Goal: Task Accomplishment & Management: Complete application form

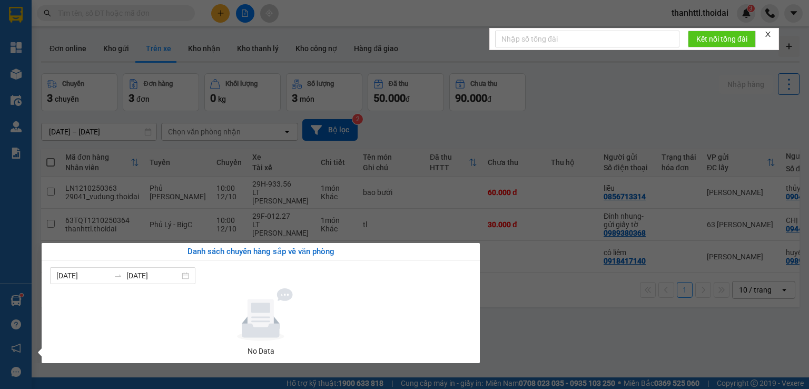
drag, startPoint x: 546, startPoint y: 287, endPoint x: 401, endPoint y: 166, distance: 188.5
click at [546, 287] on section "Kết quả tìm kiếm ( 0 ) Bộ lọc No Data thanhttl.thoidai 3 Tổng Quan Kho hàng mới…" at bounding box center [404, 194] width 809 height 389
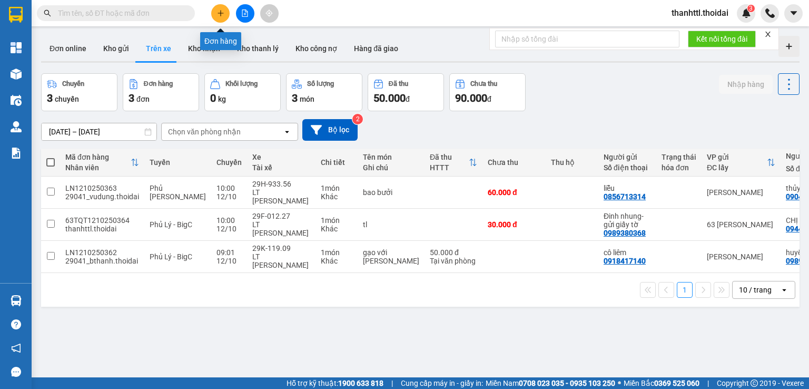
click at [217, 14] on icon "plus" at bounding box center [220, 12] width 7 height 7
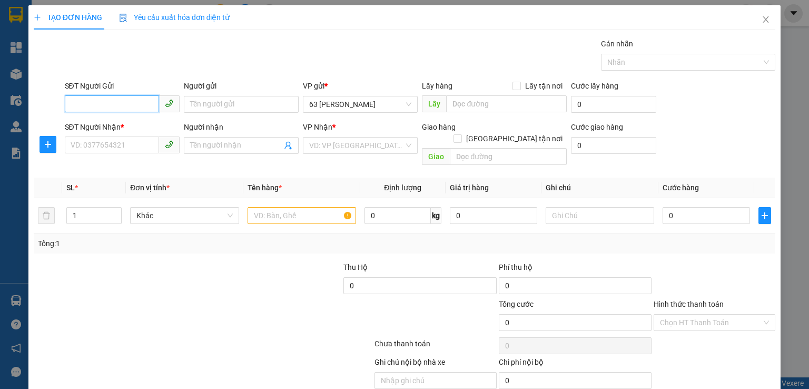
click at [136, 104] on input "SĐT Người Gửi" at bounding box center [112, 103] width 94 height 17
click at [126, 124] on div "0915608282 - chú tiêu" at bounding box center [120, 125] width 101 height 12
type input "0915608282"
type input "chú tiêu"
type input "0915608282"
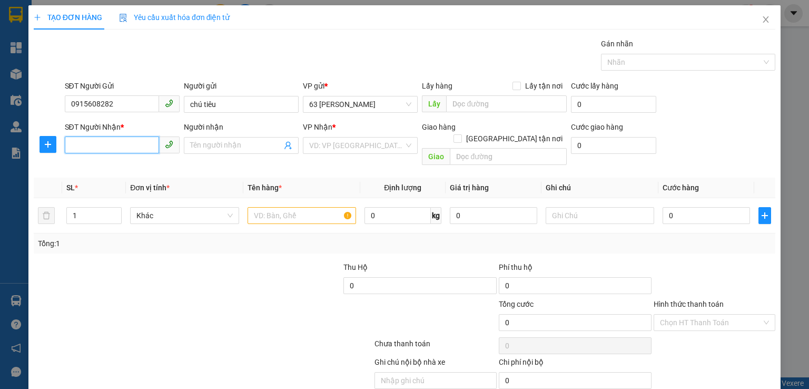
click at [116, 143] on input "SĐT Người Nhận *" at bounding box center [112, 144] width 94 height 17
click at [113, 169] on div "0916593331 - [PERSON_NAME]" at bounding box center [122, 166] width 104 height 12
type input "0916593331"
type input "dương"
click at [310, 209] on input "text" at bounding box center [302, 215] width 109 height 17
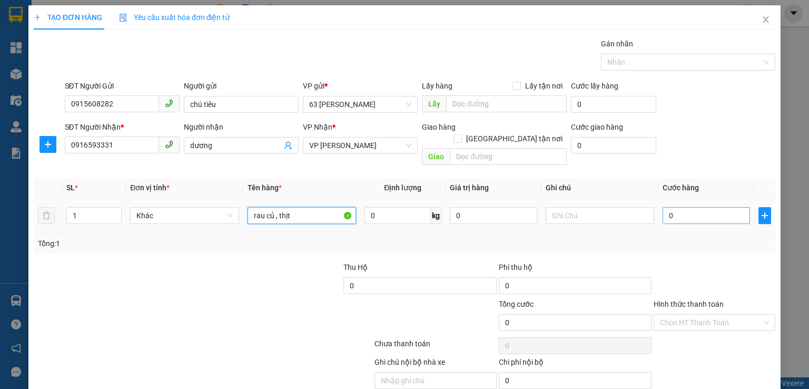
type input "rau củ , thịt"
click at [667, 207] on input "0" at bounding box center [706, 215] width 87 height 17
type input "4"
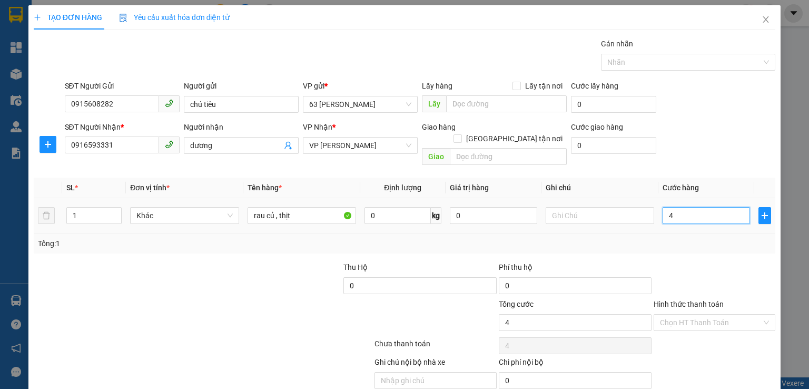
type input "40"
type input "400"
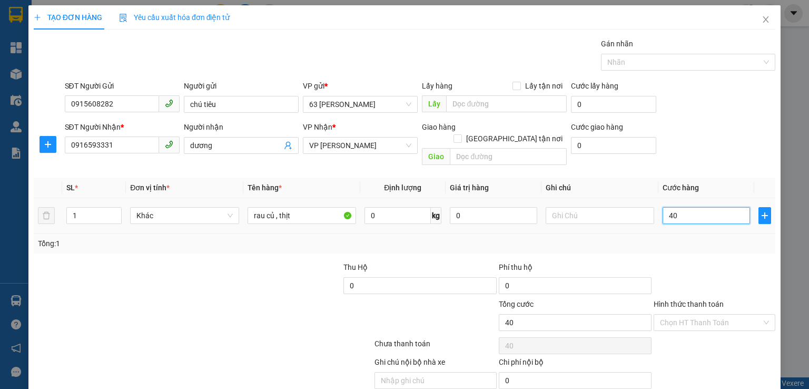
type input "400"
type input "4.000"
type input "40.000"
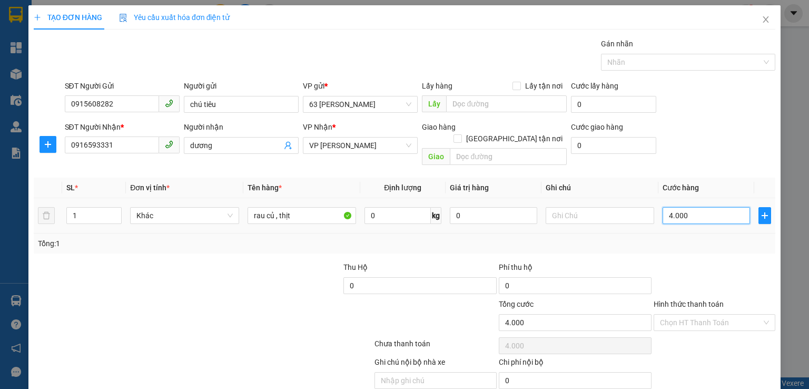
type input "40.000"
type input "400.000"
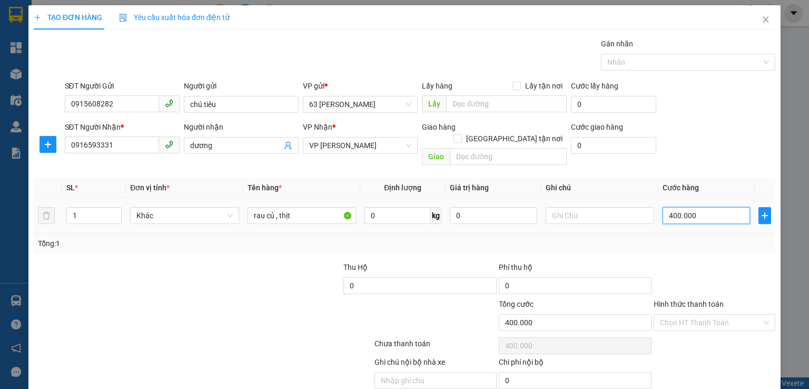
type input "40.000"
click at [694, 315] on input "Hình thức thanh toán" at bounding box center [711, 323] width 102 height 16
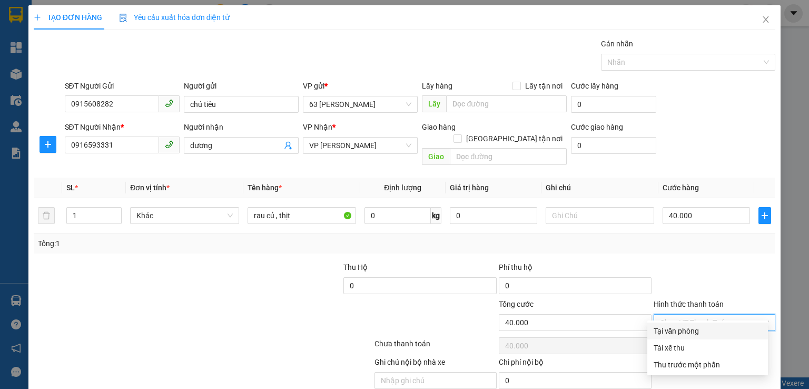
click at [681, 331] on div "Tại văn phòng" at bounding box center [708, 331] width 108 height 12
type input "0"
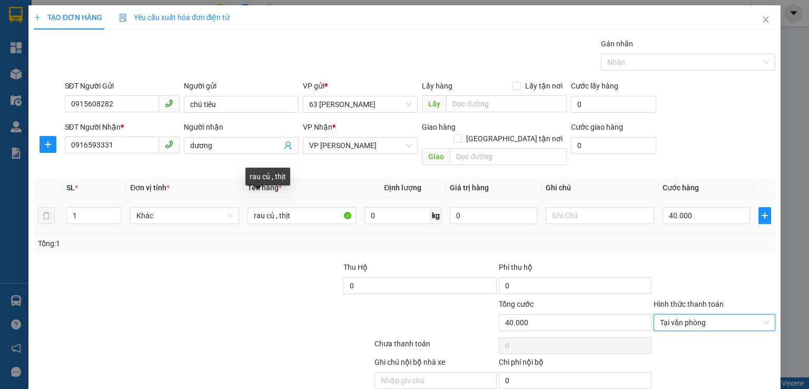
scroll to position [33, 0]
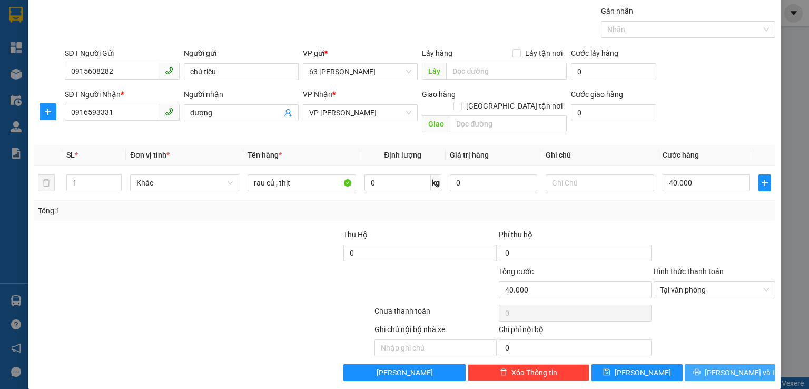
click at [701, 364] on button "[PERSON_NAME] và In" at bounding box center [730, 372] width 91 height 17
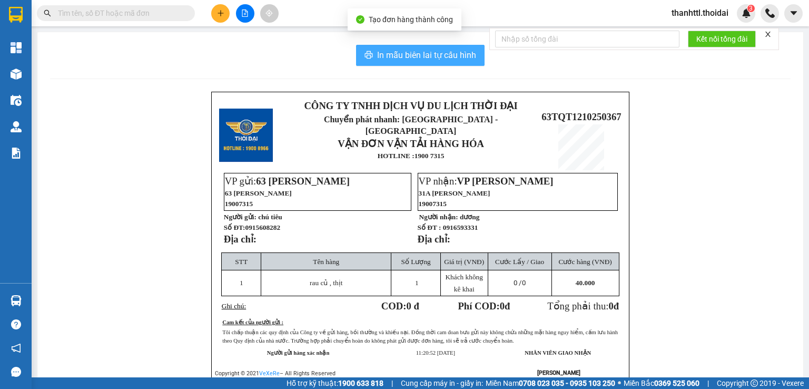
click at [410, 57] on span "In mẫu biên lai tự cấu hình" at bounding box center [426, 54] width 99 height 13
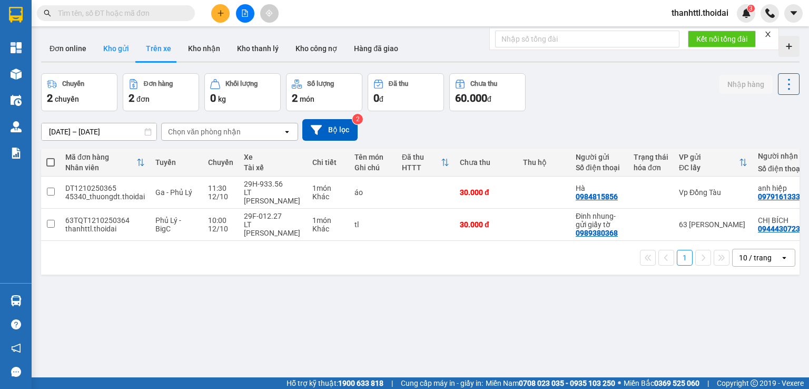
click at [114, 45] on button "Kho gửi" at bounding box center [116, 48] width 43 height 25
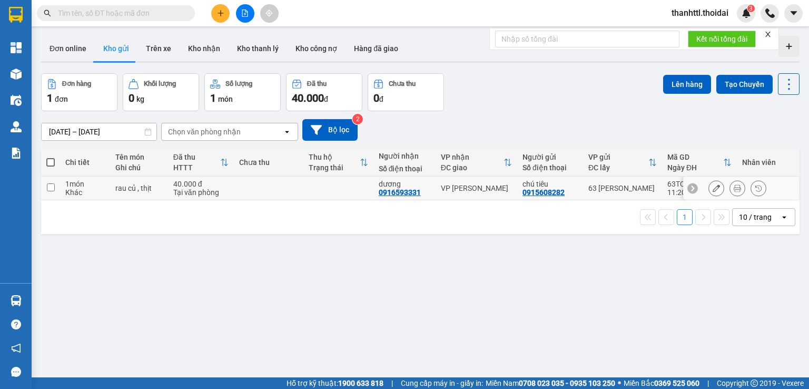
click at [47, 186] on input "checkbox" at bounding box center [51, 187] width 8 height 8
checkbox input "true"
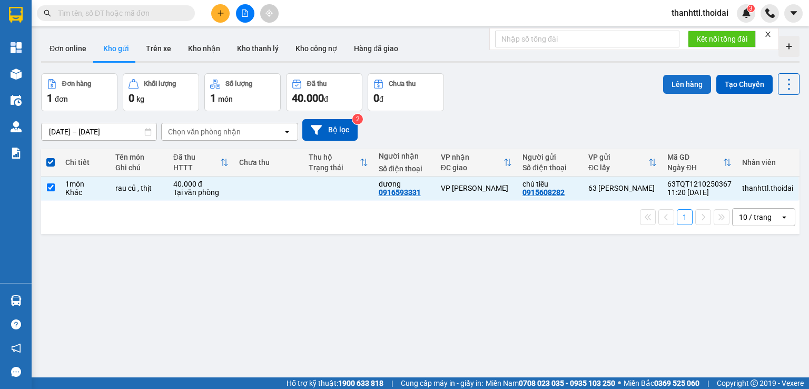
click at [669, 83] on button "Lên hàng" at bounding box center [687, 84] width 48 height 19
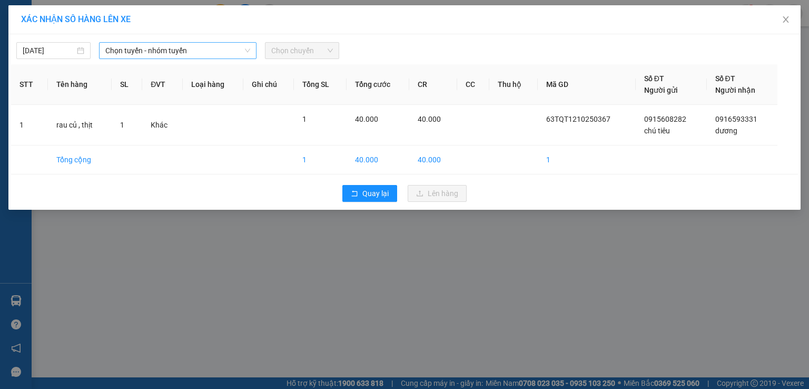
click at [175, 49] on span "Chọn tuyến - nhóm tuyến" at bounding box center [177, 51] width 145 height 16
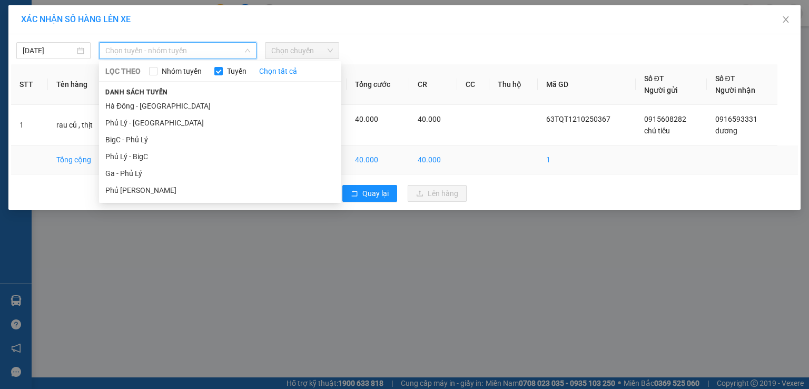
click at [139, 160] on li "Phủ Lý - BigC" at bounding box center [220, 156] width 242 height 17
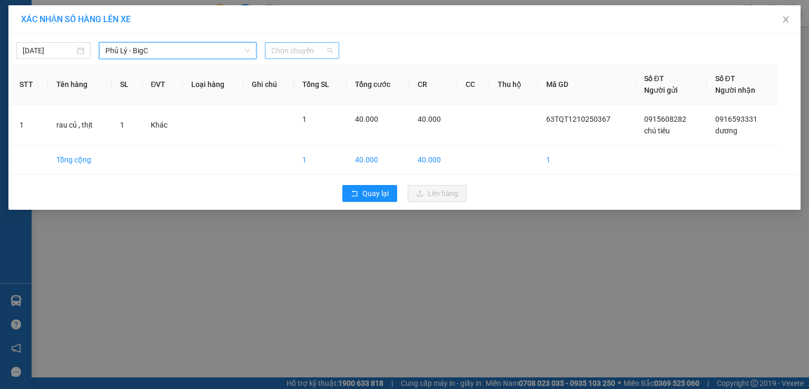
click at [297, 50] on span "Chọn chuyến" at bounding box center [302, 51] width 62 height 16
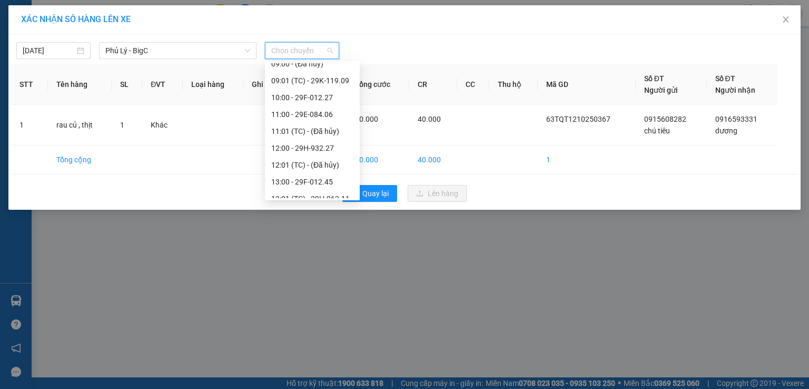
scroll to position [183, 0]
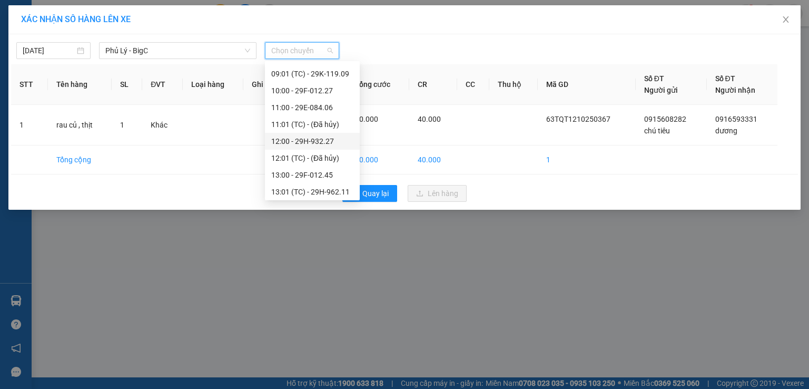
click at [318, 141] on div "12:00 - 29H-932.27" at bounding box center [312, 141] width 82 height 12
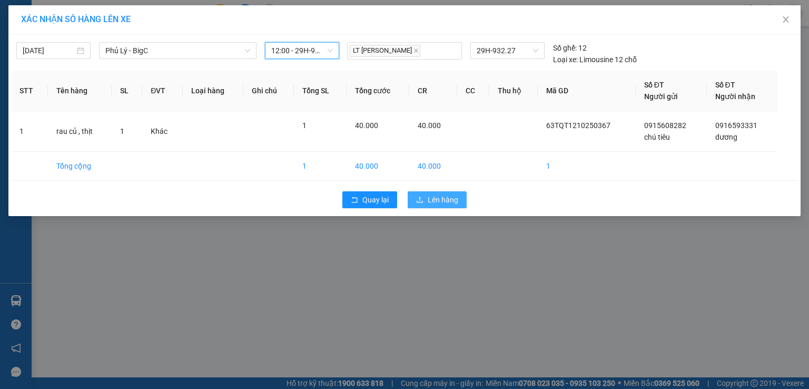
click at [440, 200] on span "Lên hàng" at bounding box center [443, 200] width 31 height 12
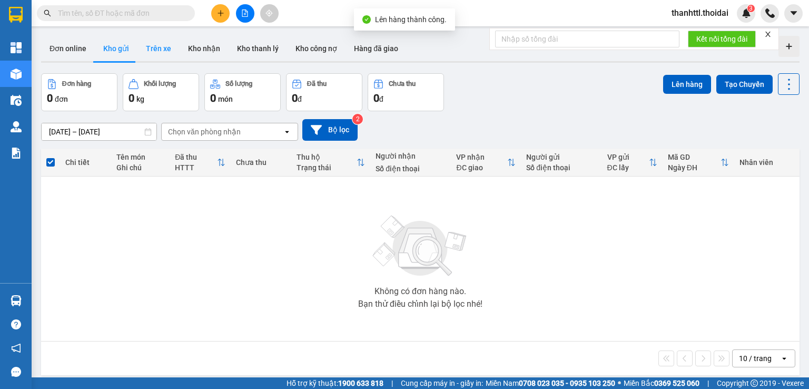
click at [163, 50] on button "Trên xe" at bounding box center [158, 48] width 42 height 25
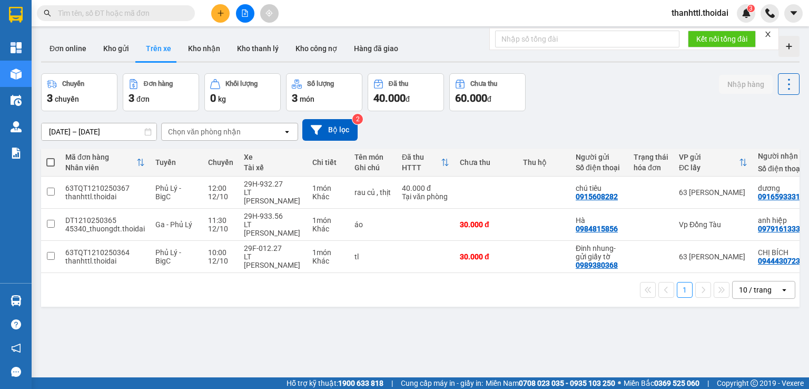
click at [221, 14] on icon "plus" at bounding box center [220, 12] width 7 height 7
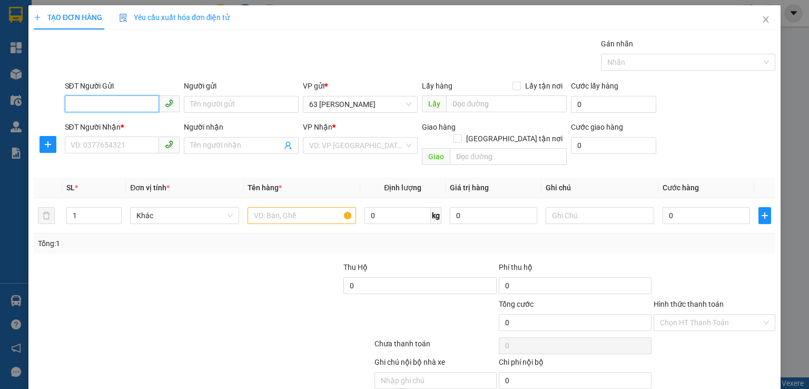
click at [85, 104] on input "SĐT Người Gửi" at bounding box center [112, 103] width 94 height 17
click at [114, 103] on input "0859050" at bounding box center [112, 103] width 94 height 17
click at [80, 104] on input "0859050" at bounding box center [112, 103] width 94 height 17
click at [82, 104] on input "0859050" at bounding box center [112, 103] width 94 height 17
click at [107, 105] on input "0889050" at bounding box center [112, 103] width 94 height 17
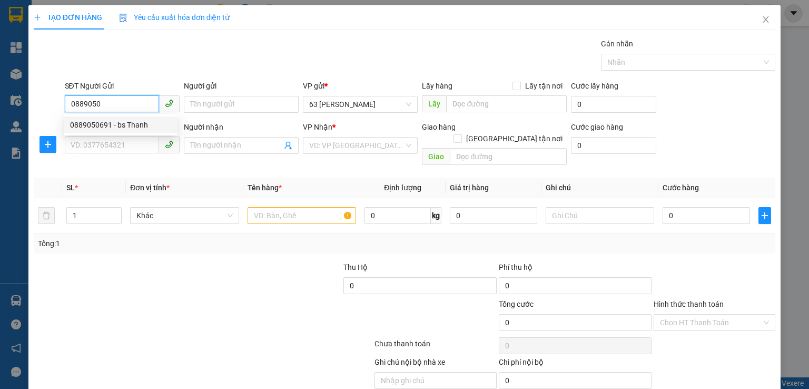
click at [114, 125] on div "0889050691 - bs Thanh" at bounding box center [120, 125] width 101 height 12
type input "0889050691"
type input "bs Thanh"
type input "0889050691"
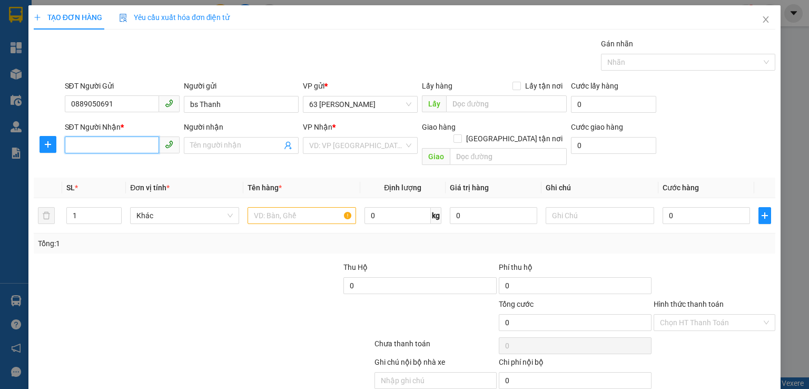
click at [116, 146] on input "SĐT Người Nhận *" at bounding box center [112, 144] width 94 height 17
click at [119, 171] on div "0969678791 - [GEOGRAPHIC_DATA]" at bounding box center [129, 166] width 119 height 12
type input "0969678791"
type input "Việt Anh"
click at [276, 207] on input "text" at bounding box center [302, 215] width 109 height 17
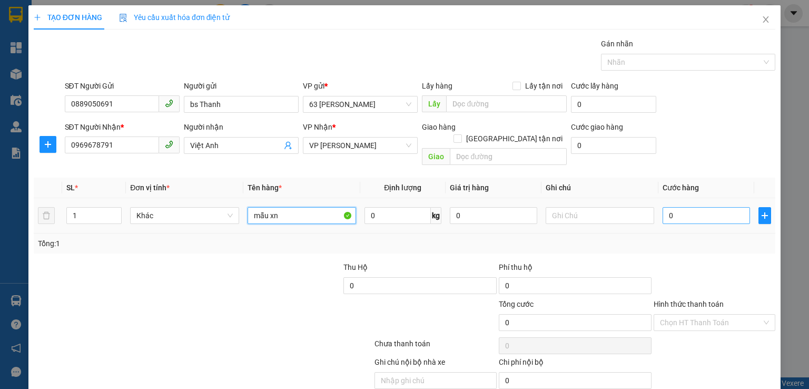
type input "mẫu xn"
click at [692, 207] on input "0" at bounding box center [706, 215] width 87 height 17
type input "3"
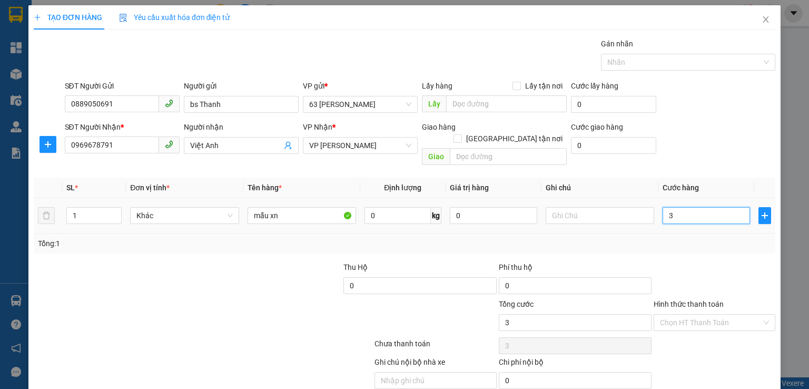
type input "30"
type input "300"
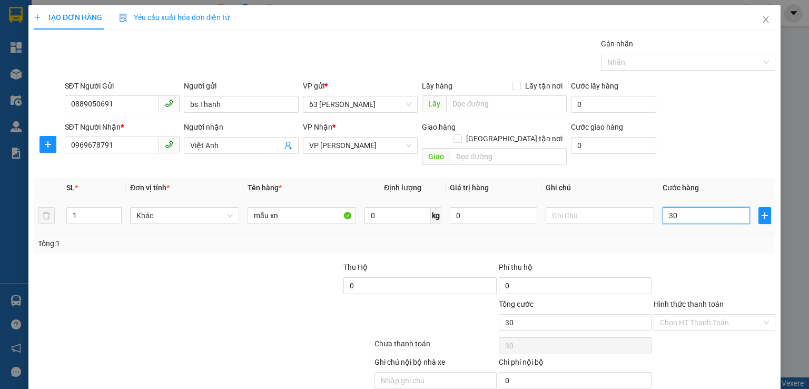
type input "300"
type input "3.000"
type input "30.000"
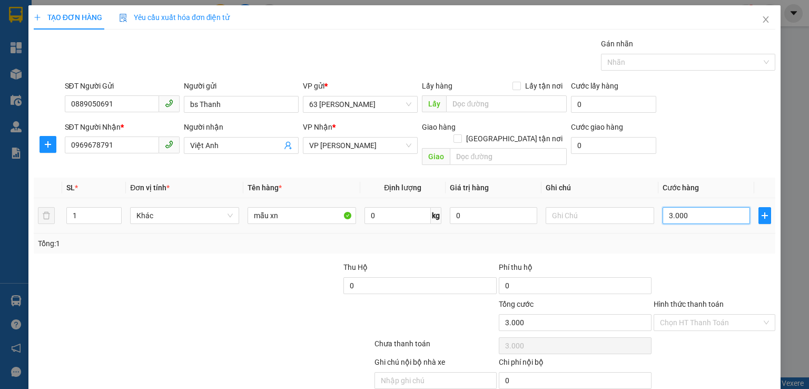
type input "30.000"
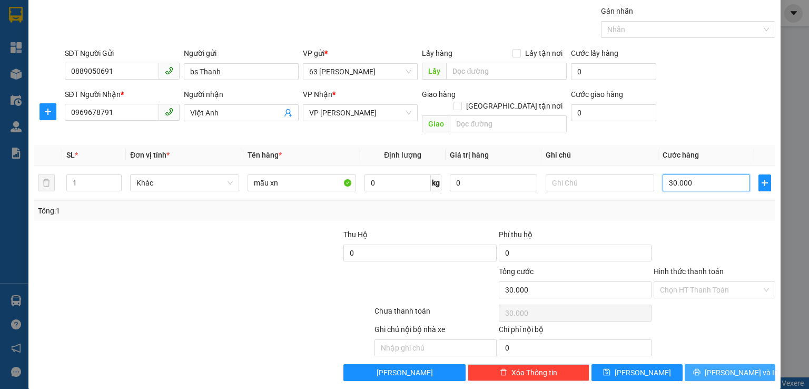
type input "30.000"
click at [702, 364] on button "[PERSON_NAME] và In" at bounding box center [730, 372] width 91 height 17
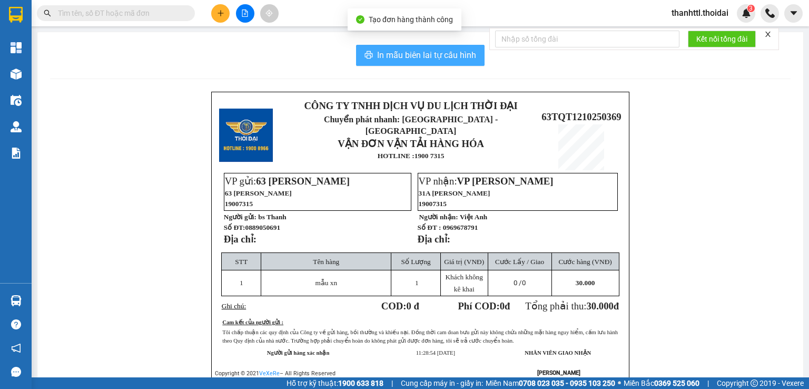
click at [420, 56] on span "In mẫu biên lai tự cấu hình" at bounding box center [426, 54] width 99 height 13
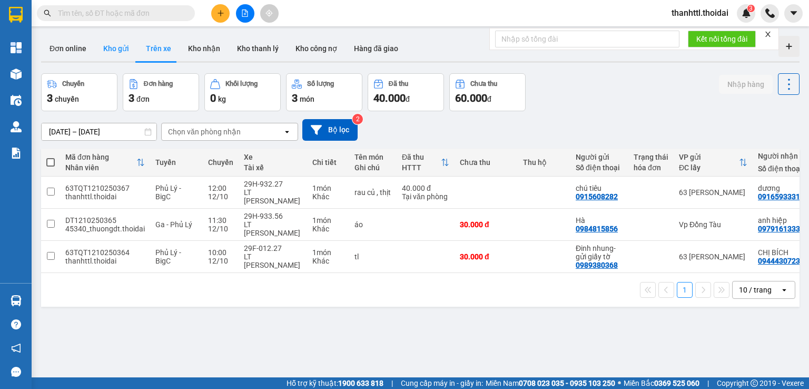
click at [105, 45] on button "Kho gửi" at bounding box center [116, 48] width 43 height 25
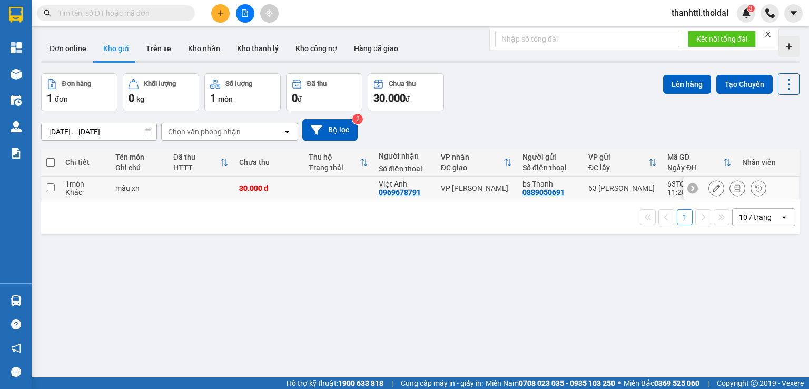
click at [53, 188] on input "checkbox" at bounding box center [51, 187] width 8 height 8
checkbox input "true"
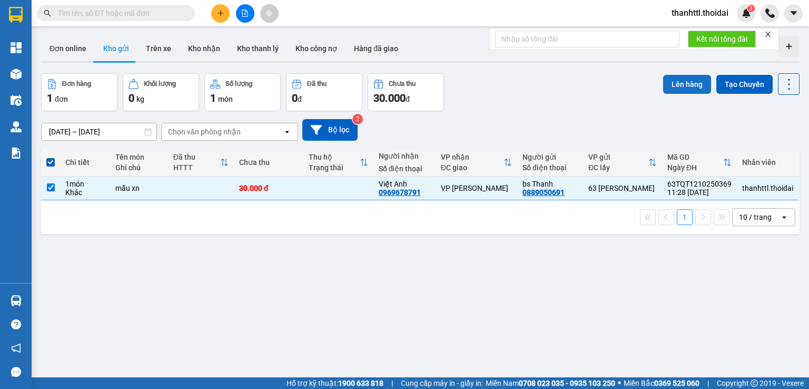
click at [685, 88] on button "Lên hàng" at bounding box center [687, 84] width 48 height 19
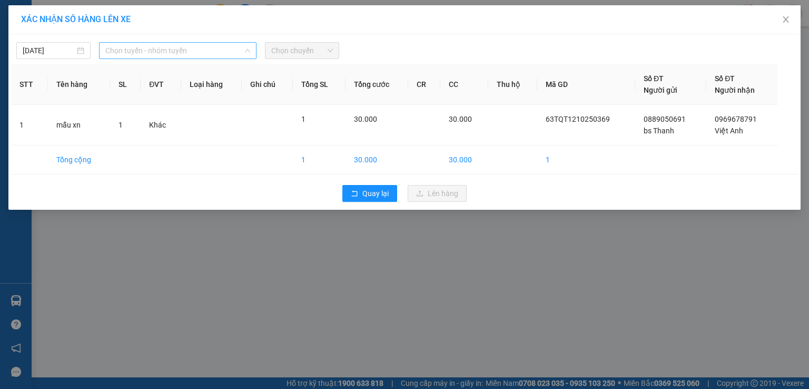
click at [194, 53] on span "Chọn tuyến - nhóm tuyến" at bounding box center [177, 51] width 145 height 16
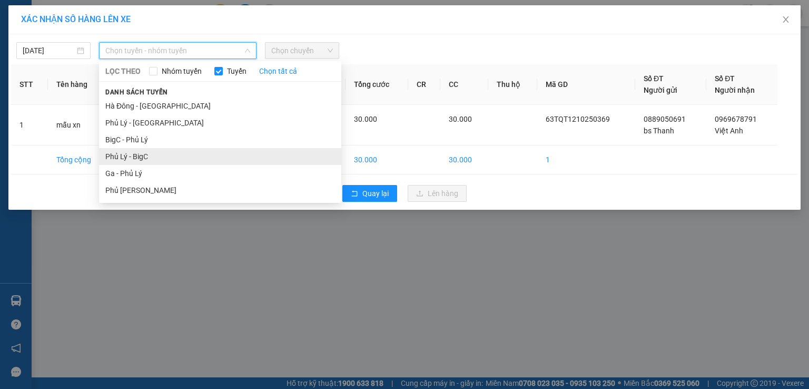
click at [143, 159] on li "Phủ Lý - BigC" at bounding box center [220, 156] width 242 height 17
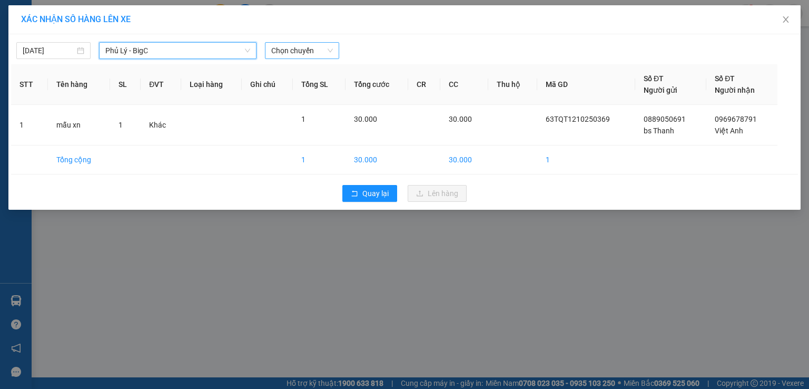
click at [304, 47] on span "Chọn chuyến" at bounding box center [302, 51] width 62 height 16
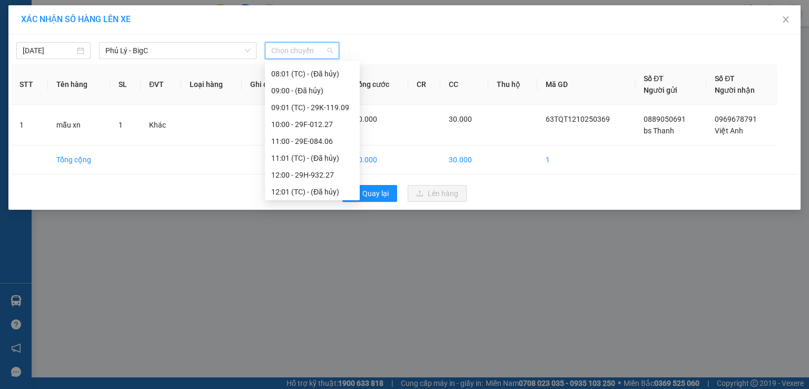
scroll to position [156, 0]
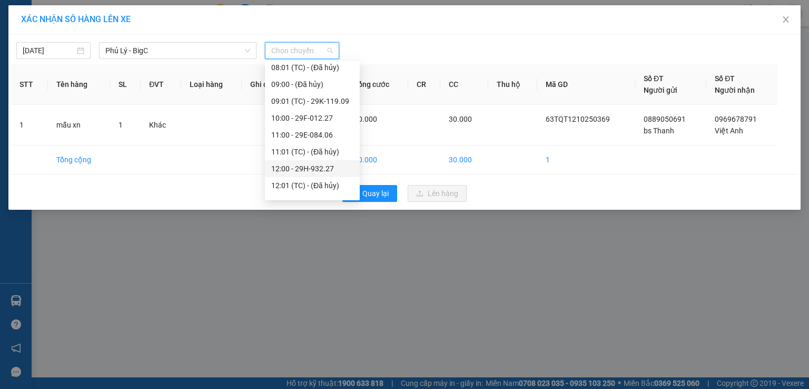
click at [296, 169] on div "12:00 - 29H-932.27" at bounding box center [312, 169] width 82 height 12
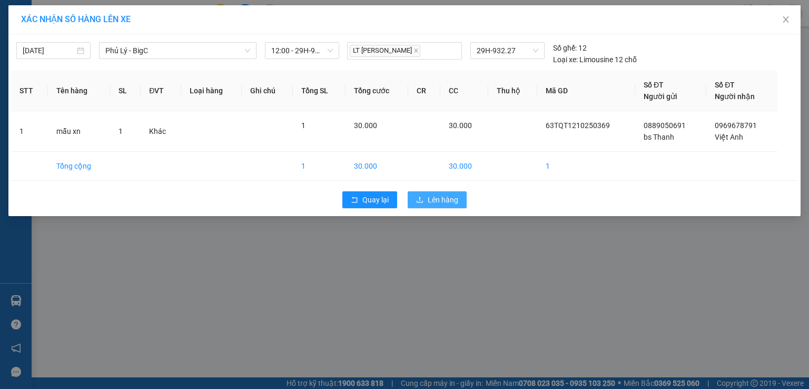
click at [447, 203] on span "Lên hàng" at bounding box center [443, 200] width 31 height 12
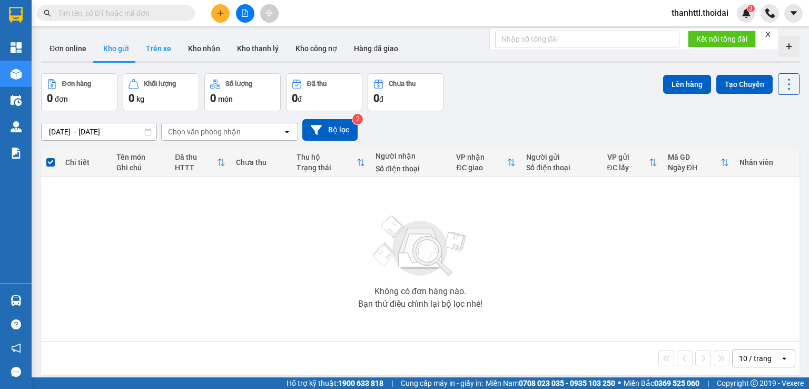
click at [154, 48] on button "Trên xe" at bounding box center [158, 48] width 42 height 25
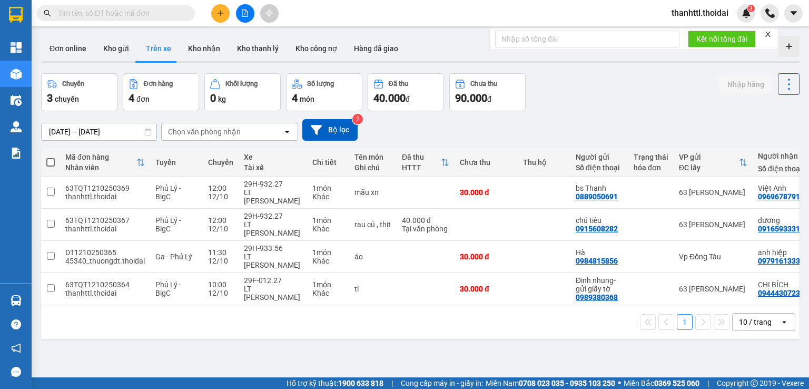
click at [700, 14] on span "thanhttl.thoidai" at bounding box center [700, 12] width 74 height 13
click at [701, 34] on span "Đăng xuất" at bounding box center [703, 33] width 53 height 12
